Goal: Navigation & Orientation: Find specific page/section

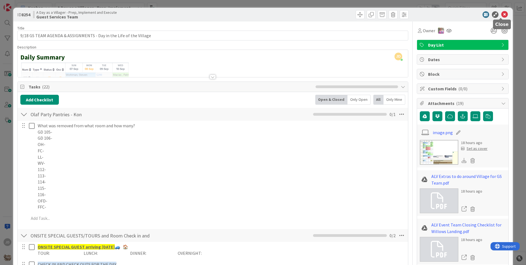
click at [501, 17] on icon at bounding box center [504, 14] width 7 height 7
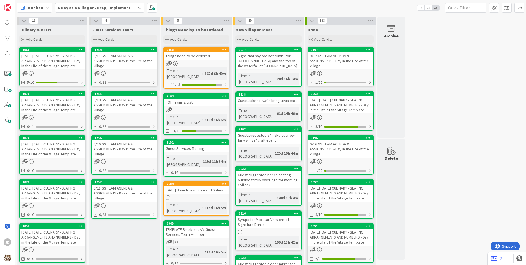
click at [55, 66] on div "[DATE] [DATE] CULINARY - SEATING ARRANGEMENTS AND NUMBERS - Day in the Life of …" at bounding box center [52, 60] width 65 height 17
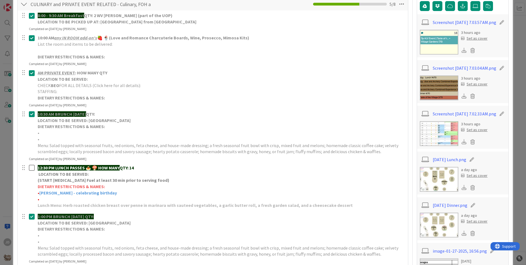
scroll to position [165, 0]
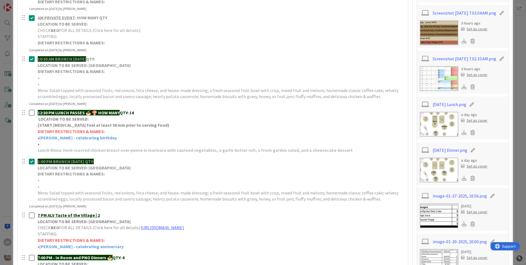
click at [421, 129] on img at bounding box center [439, 124] width 39 height 25
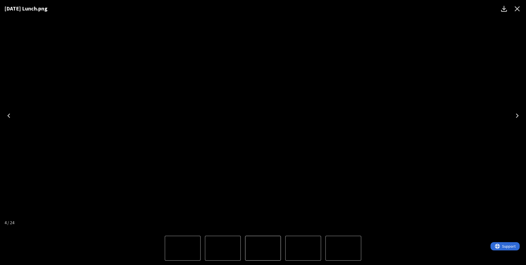
click at [517, 9] on icon "Close" at bounding box center [517, 8] width 9 height 9
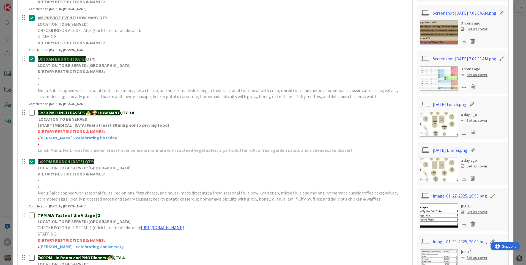
click at [443, 170] on img at bounding box center [439, 169] width 39 height 25
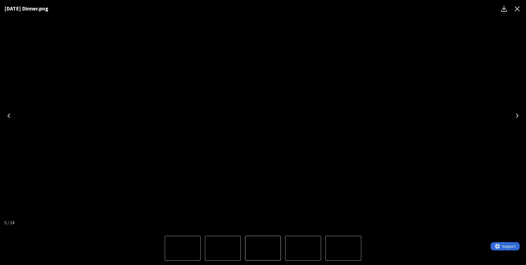
click at [522, 9] on button "Close" at bounding box center [517, 8] width 13 height 13
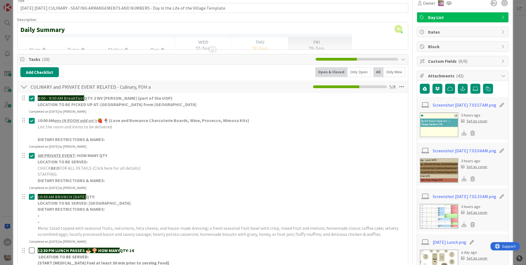
scroll to position [0, 0]
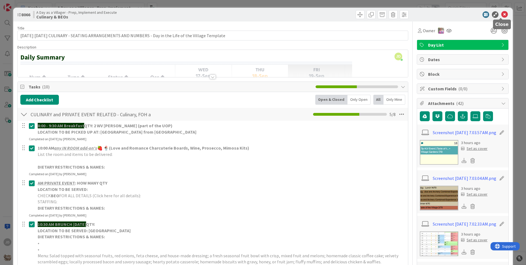
click at [502, 13] on icon at bounding box center [504, 14] width 7 height 7
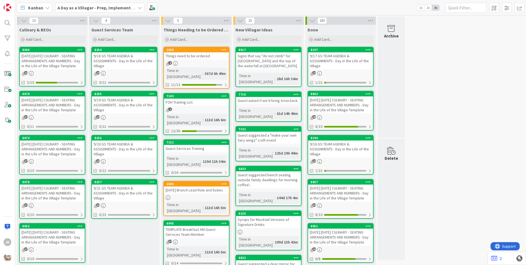
click at [130, 65] on div "9/18 GS TEAM AGENDA & ASSIGNMENTS - Day in the Life of the Village" at bounding box center [124, 60] width 65 height 17
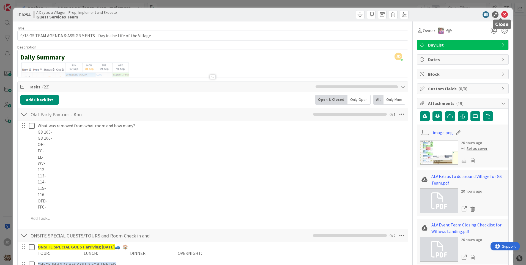
click at [501, 13] on icon at bounding box center [504, 14] width 7 height 7
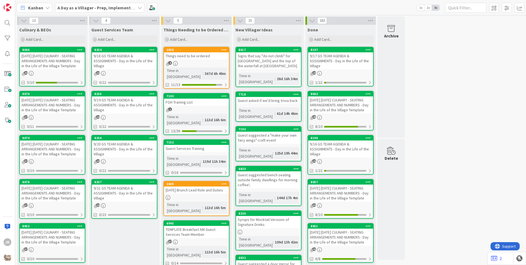
click at [133, 110] on div "9/19 GS TEAM AGENDA & ASSIGNMENTS - Day in the Life of the Village" at bounding box center [124, 104] width 65 height 17
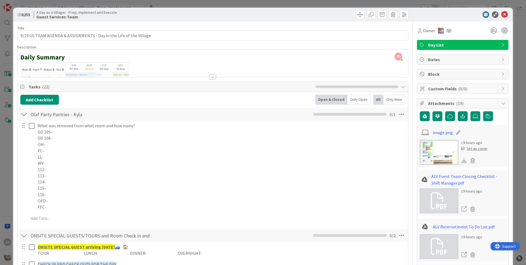
drag, startPoint x: 505, startPoint y: 15, endPoint x: 501, endPoint y: 17, distance: 4.7
click at [501, 17] on div "ID 8255 A Day as a Villager - Prep, Implement and Execute Guest Services Team" at bounding box center [263, 15] width 500 height 14
click at [501, 17] on icon at bounding box center [504, 14] width 7 height 7
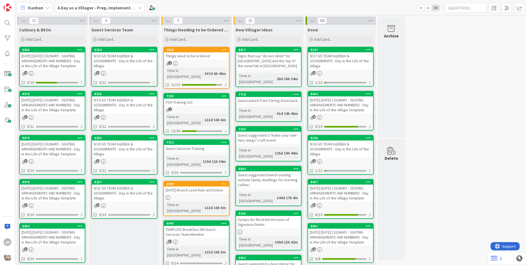
click at [119, 72] on div "19" at bounding box center [124, 73] width 65 height 5
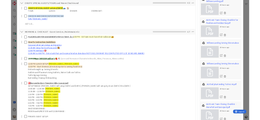
scroll to position [193, 0]
